Goal: Information Seeking & Learning: Learn about a topic

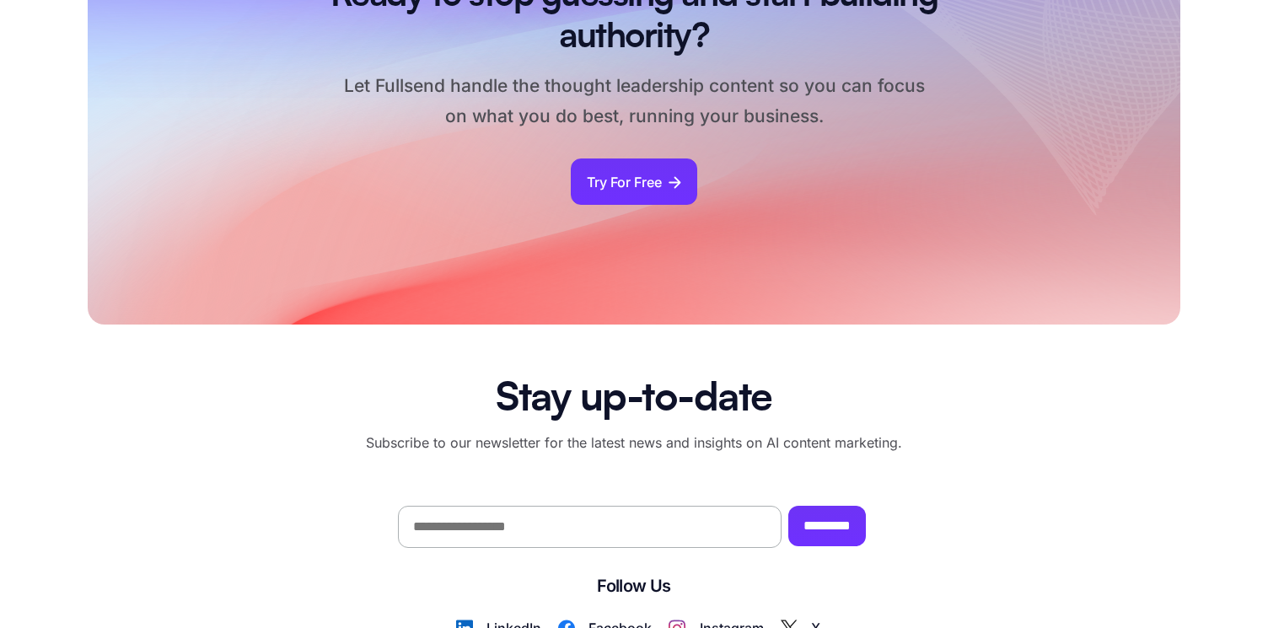
scroll to position [1702, 0]
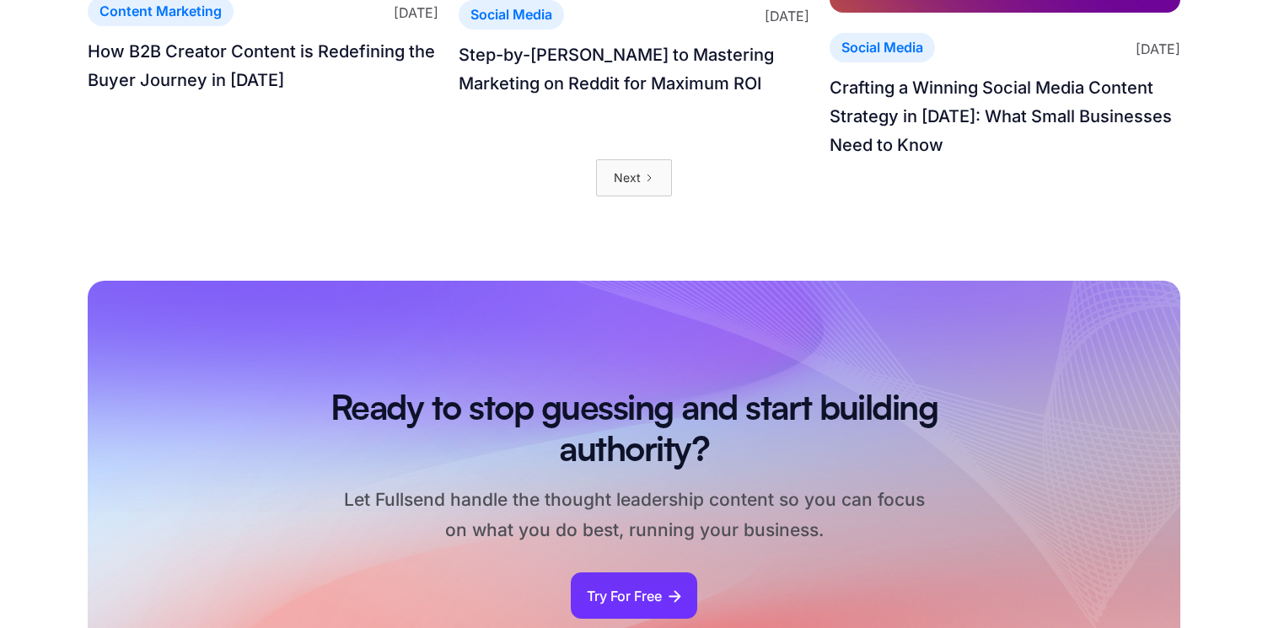
click at [619, 188] on div "Next" at bounding box center [627, 178] width 27 height 20
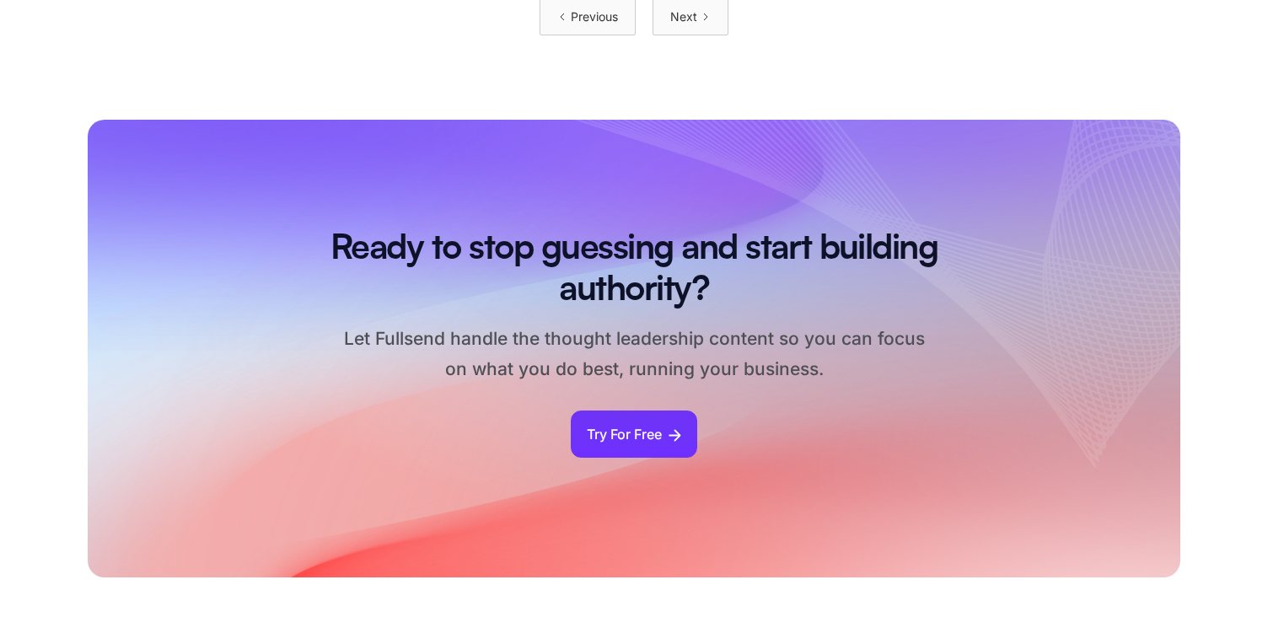
scroll to position [1942, 0]
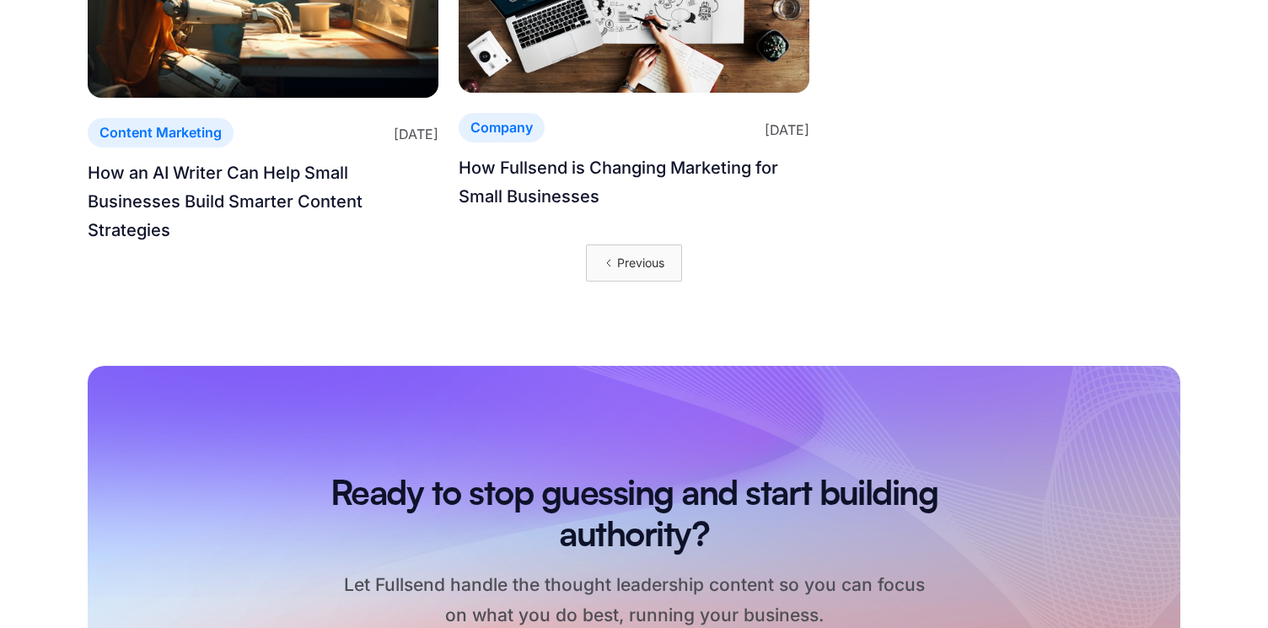
scroll to position [1238, 0]
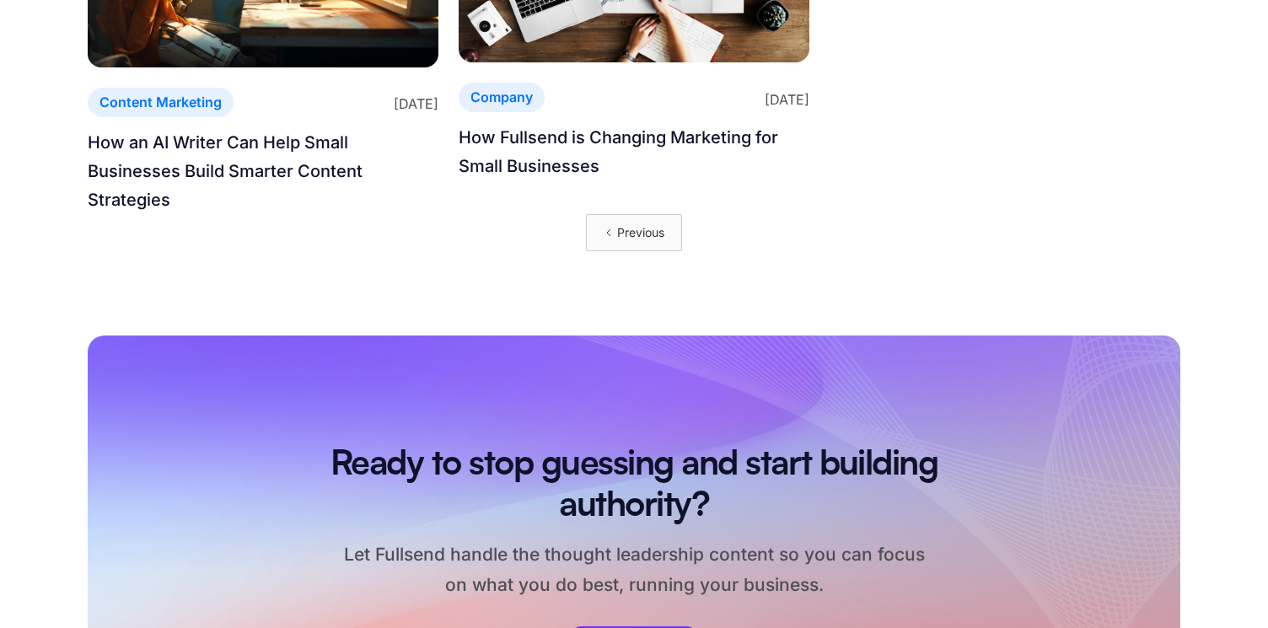
click at [633, 234] on div "Previous" at bounding box center [640, 233] width 47 height 20
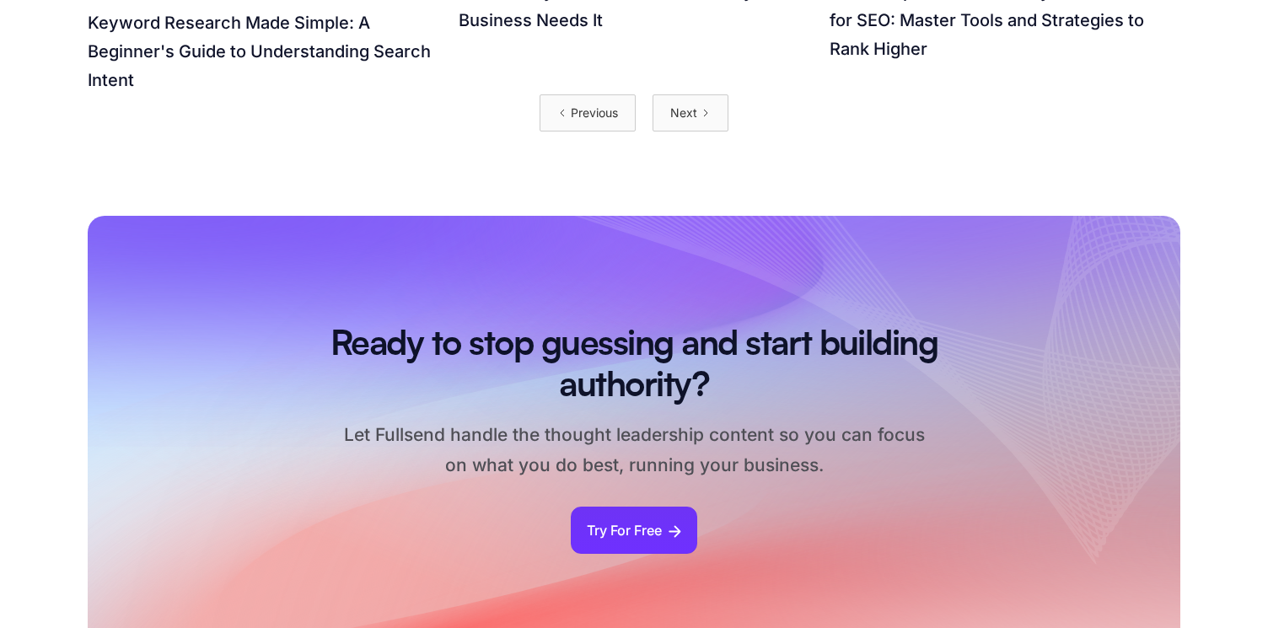
scroll to position [1875, 0]
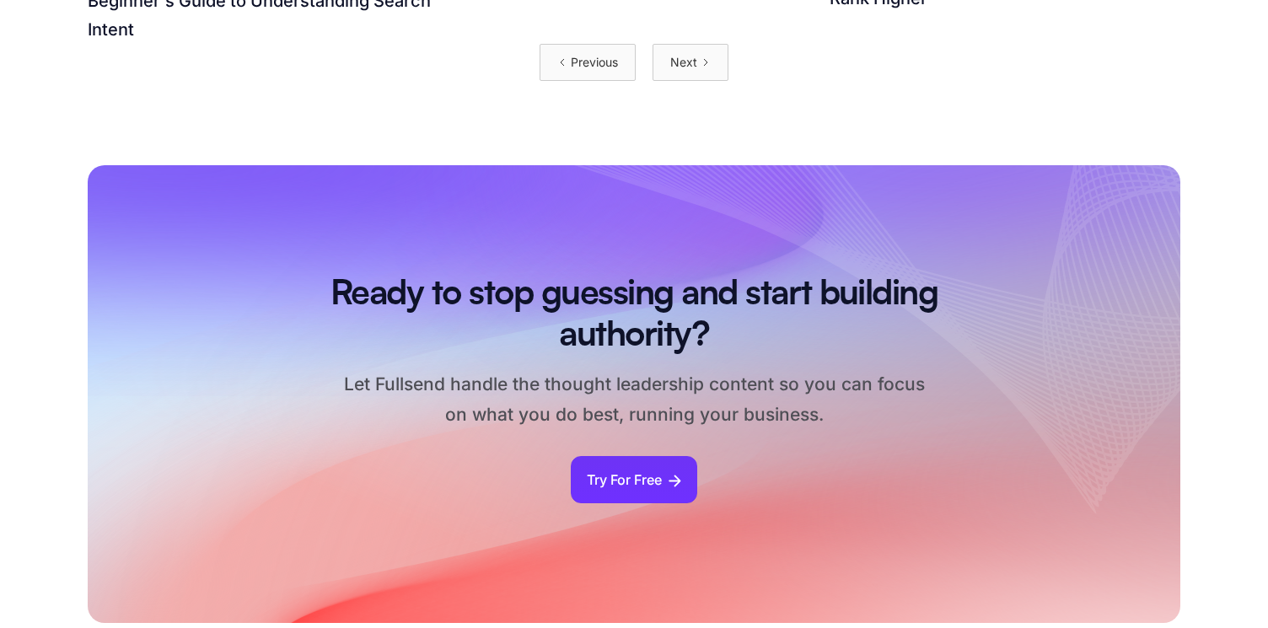
click at [589, 76] on link "Previous" at bounding box center [588, 62] width 96 height 37
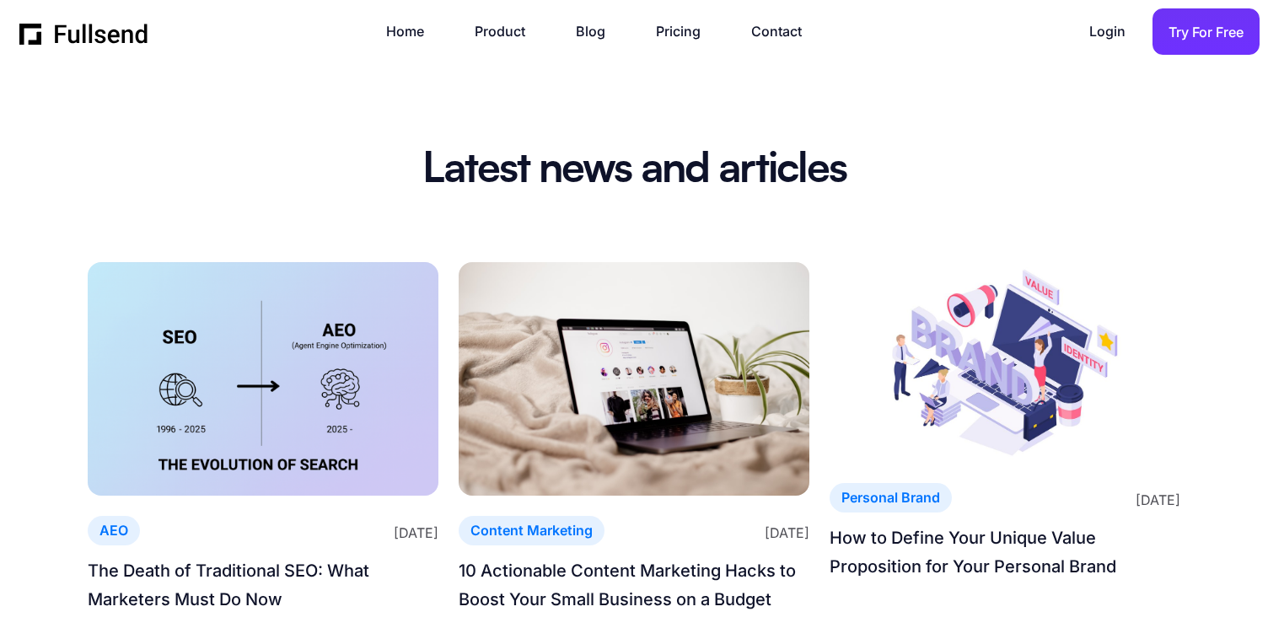
click at [293, 369] on img at bounding box center [263, 379] width 351 height 234
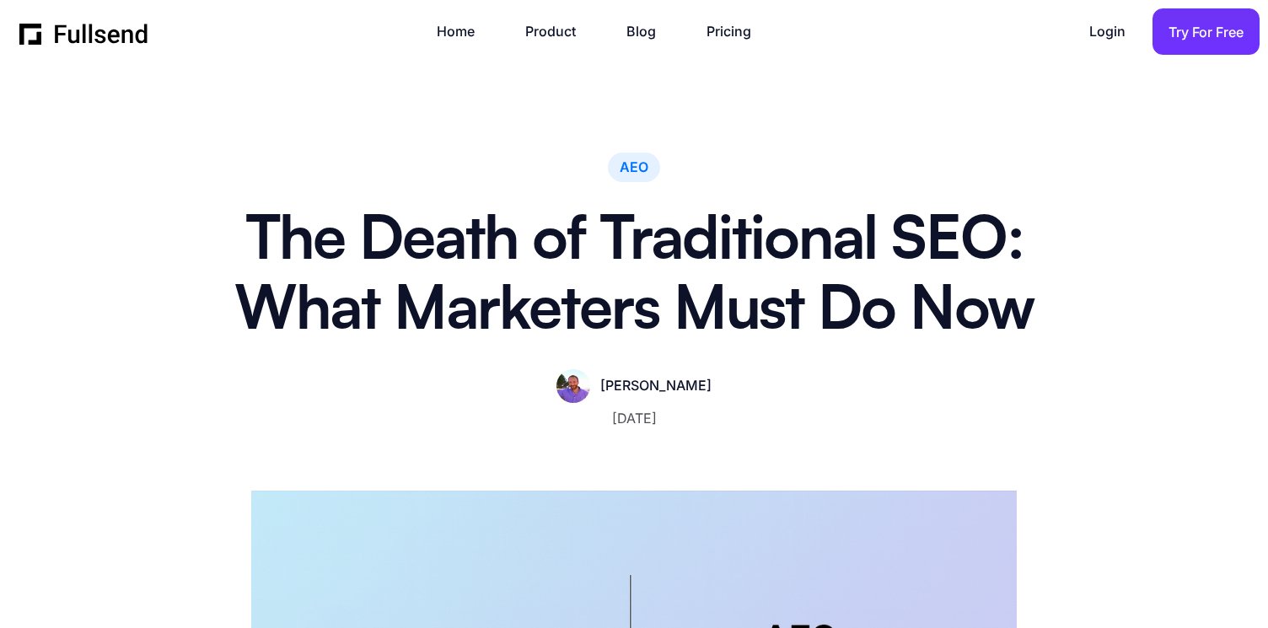
click at [83, 39] on img "home" at bounding box center [84, 31] width 130 height 25
